Goal: Browse casually

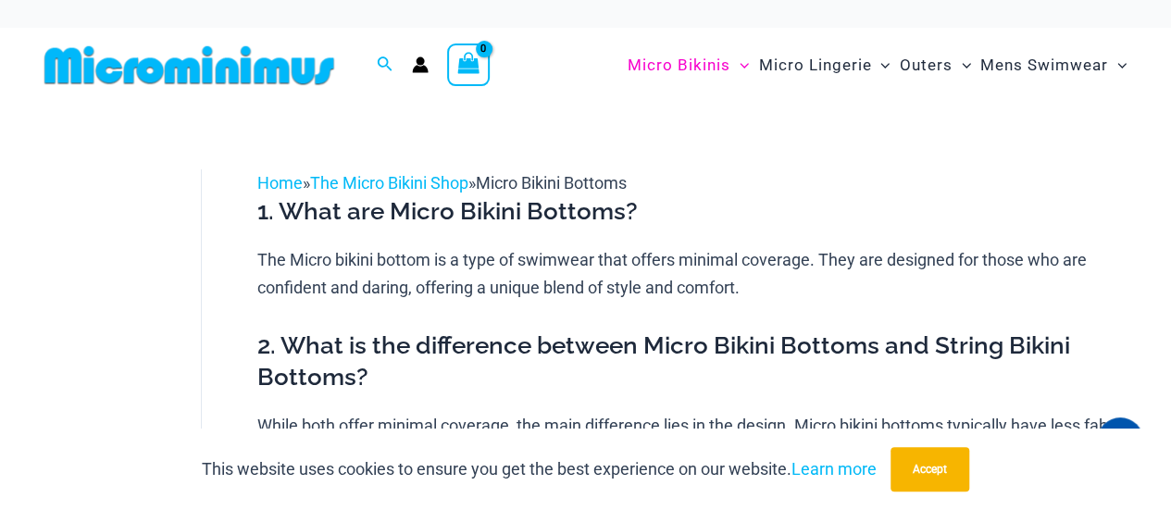
click at [303, 73] on img at bounding box center [189, 65] width 304 height 42
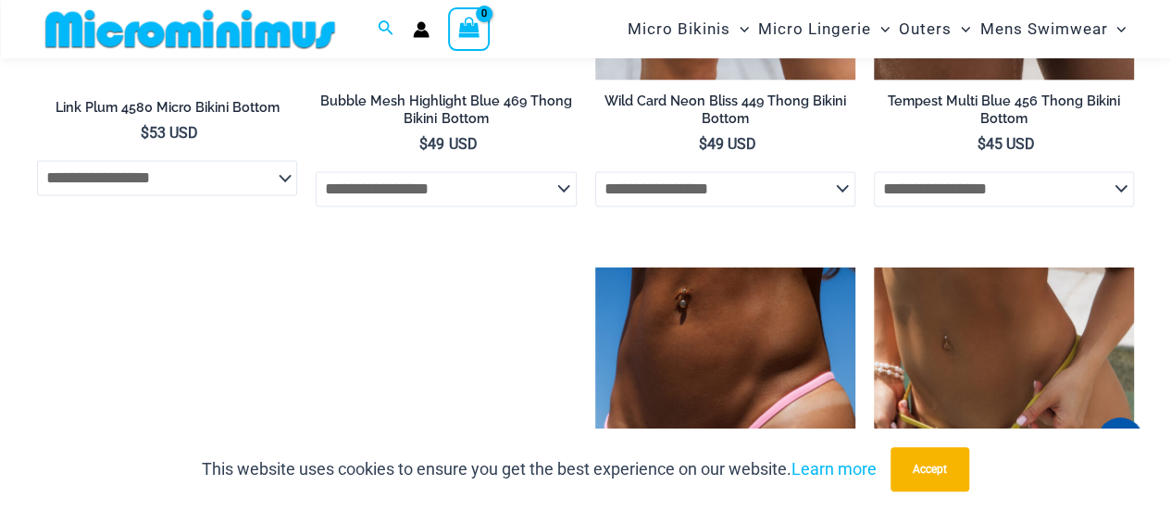
scroll to position [4734, 0]
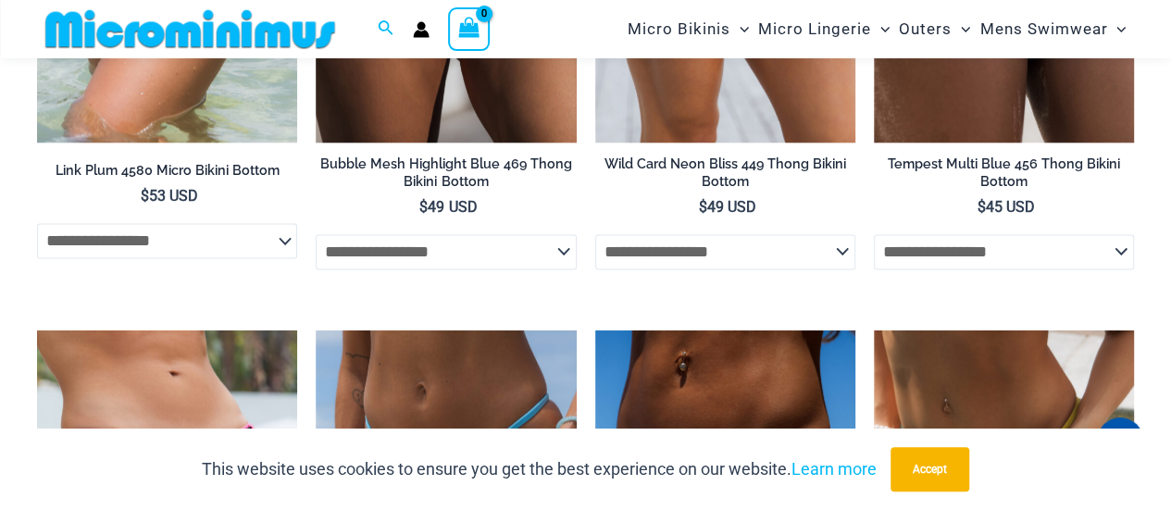
click at [265, 34] on img at bounding box center [190, 29] width 304 height 42
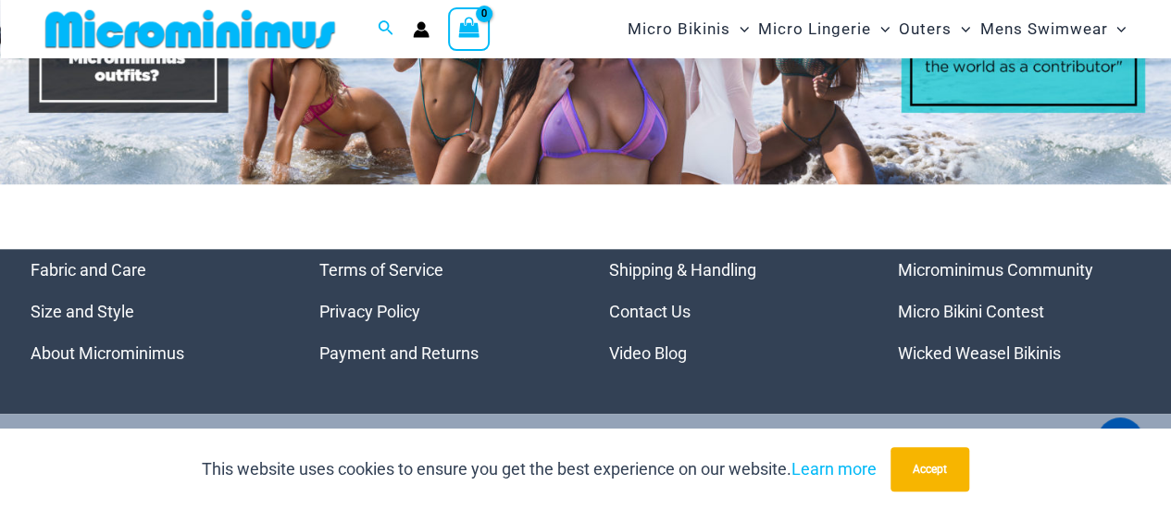
scroll to position [7850, 0]
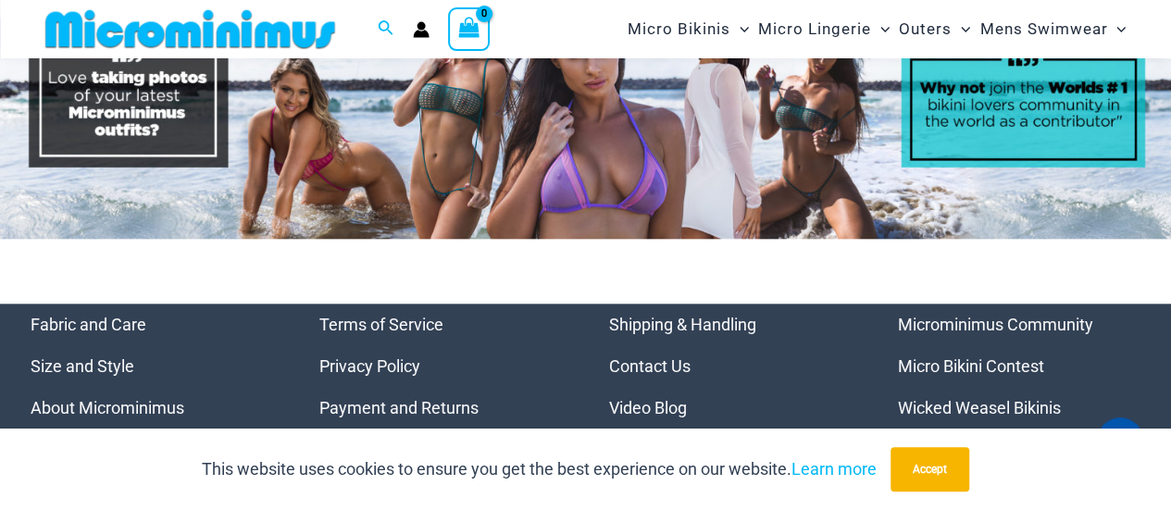
click at [196, 114] on img at bounding box center [585, 114] width 1171 height 252
